Goal: Task Accomplishment & Management: Manage account settings

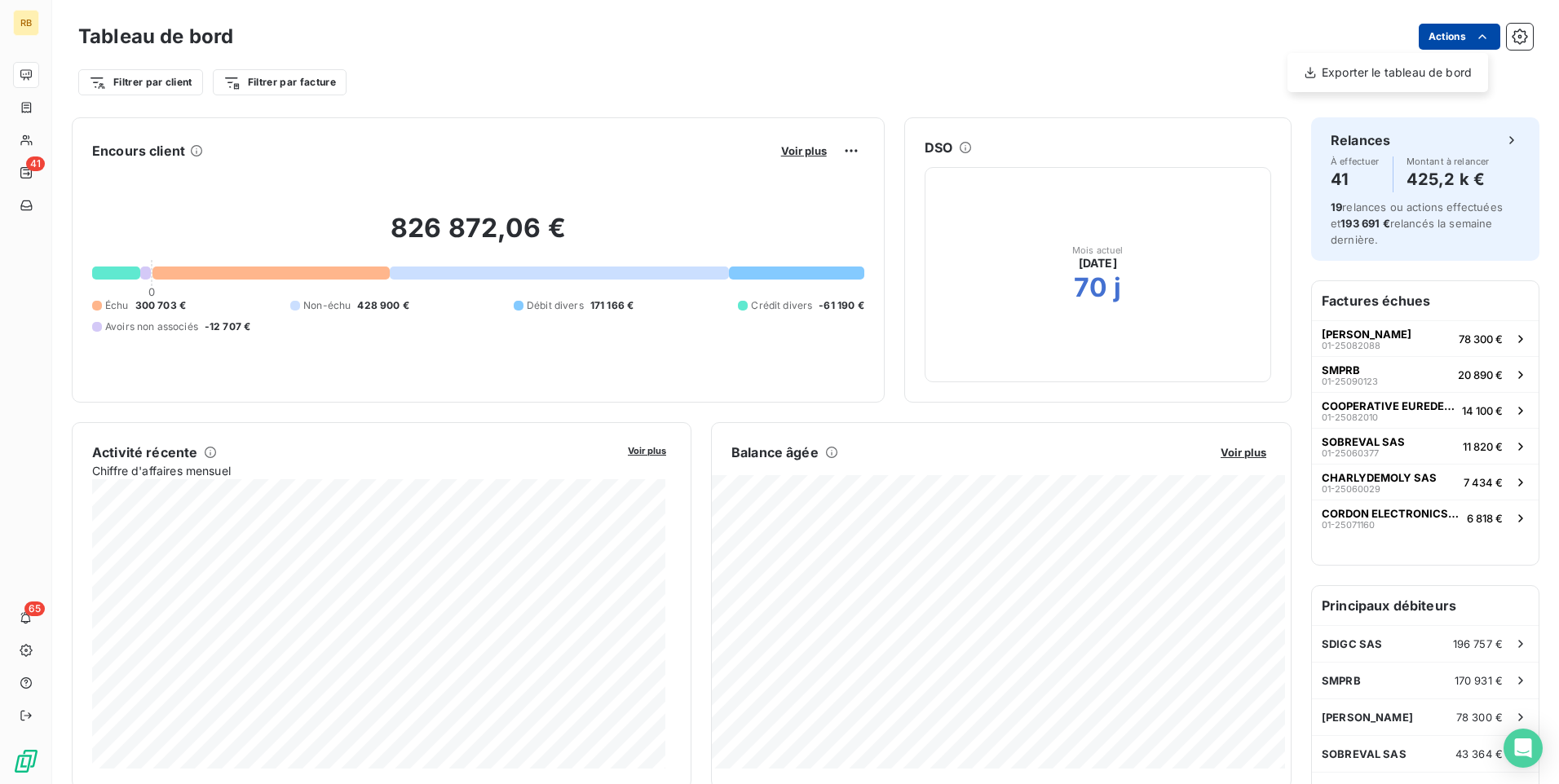
click at [1458, 37] on html "RB 41 65 Tableau de bord Actions Exporter le tableau de bord Filtrer par client…" at bounding box center [780, 392] width 1559 height 784
click at [1268, 59] on html "RB 41 65 Tableau de bord Actions Exporter le tableau de bord Filtrer par client…" at bounding box center [780, 392] width 1559 height 784
click at [1518, 37] on icon "button" at bounding box center [1520, 36] width 4 height 4
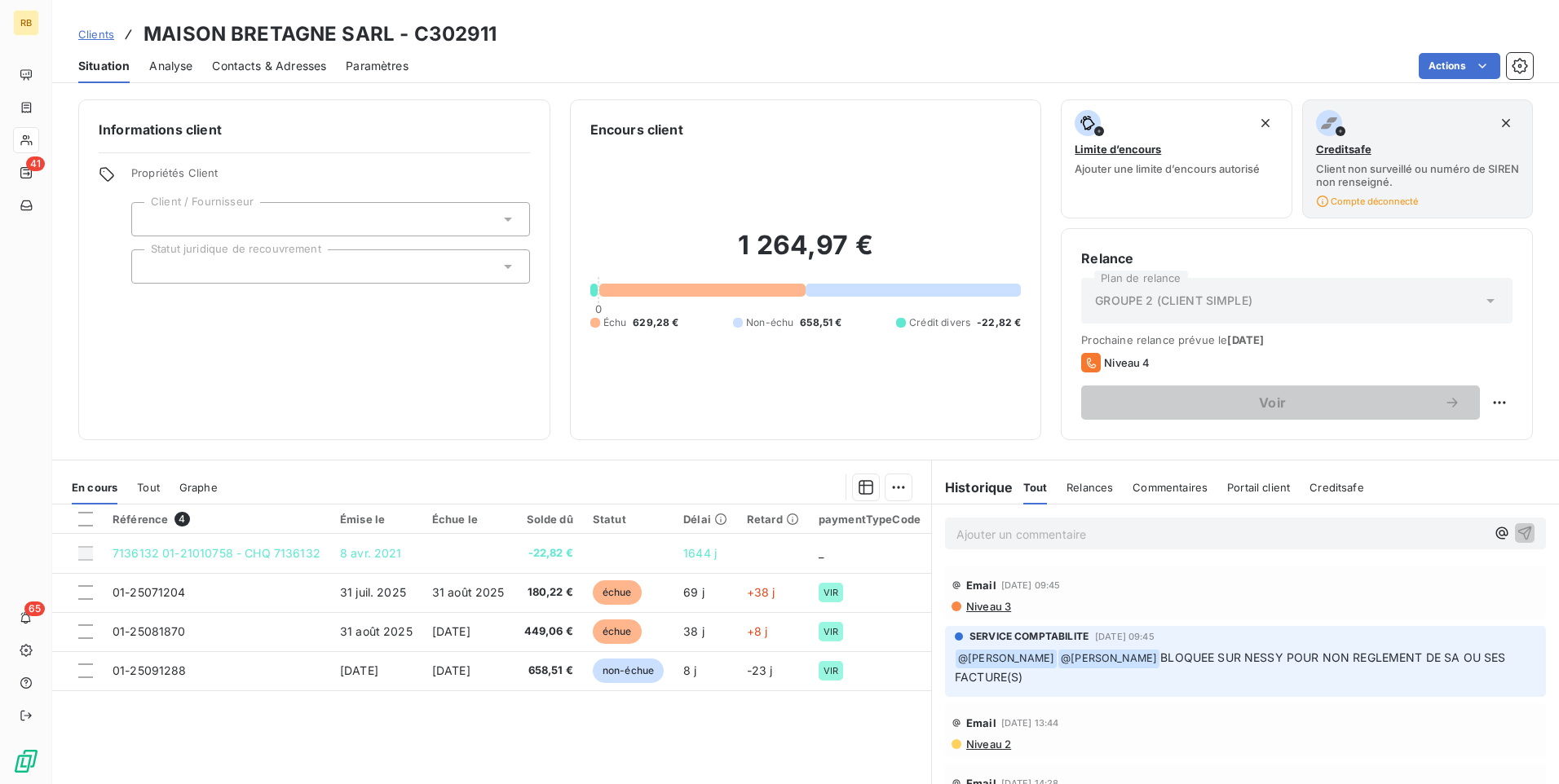
scroll to position [74, 0]
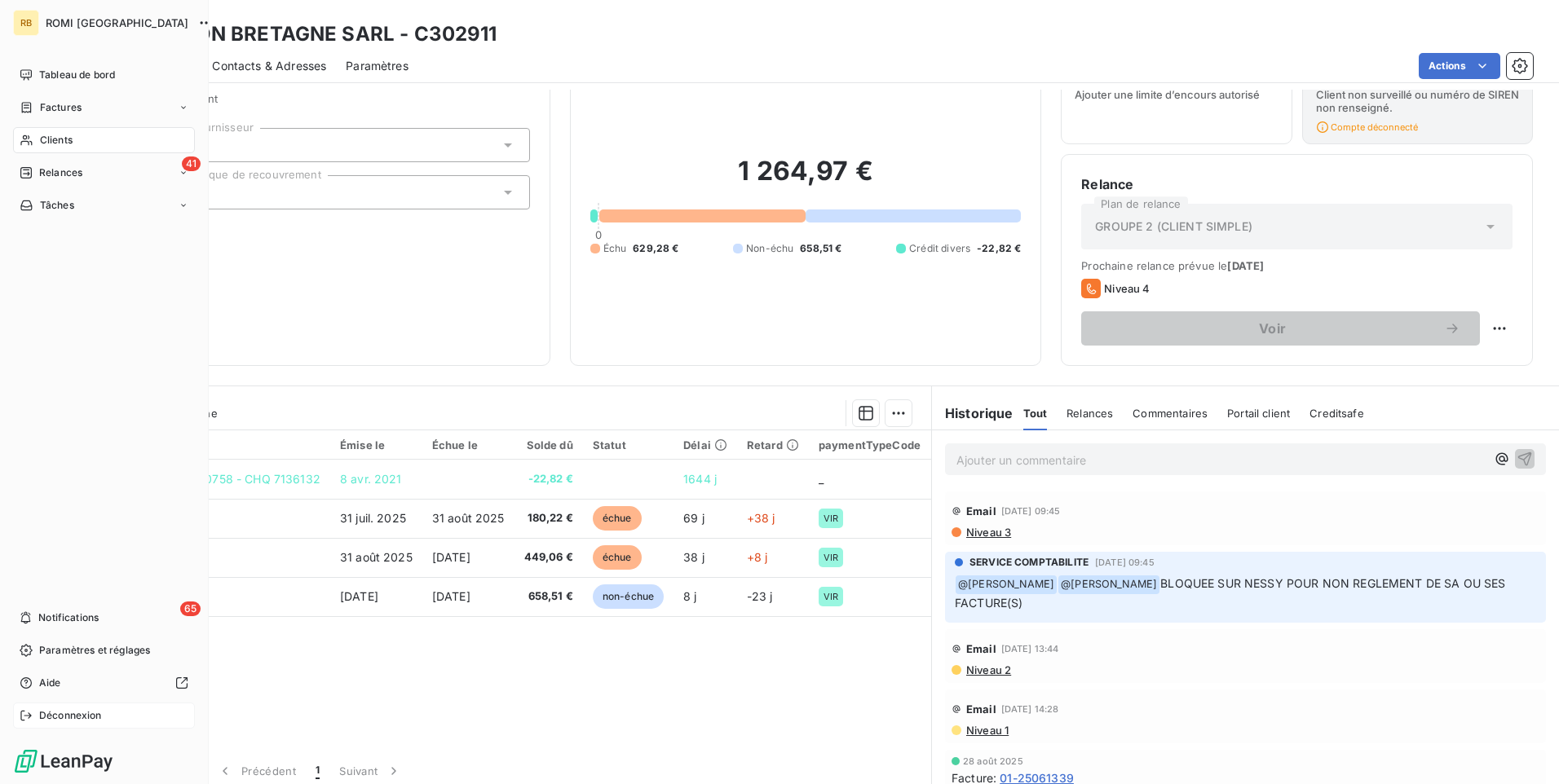
click at [65, 714] on span "Déconnexion" at bounding box center [70, 715] width 63 height 15
